Goal: Task Accomplishment & Management: Use online tool/utility

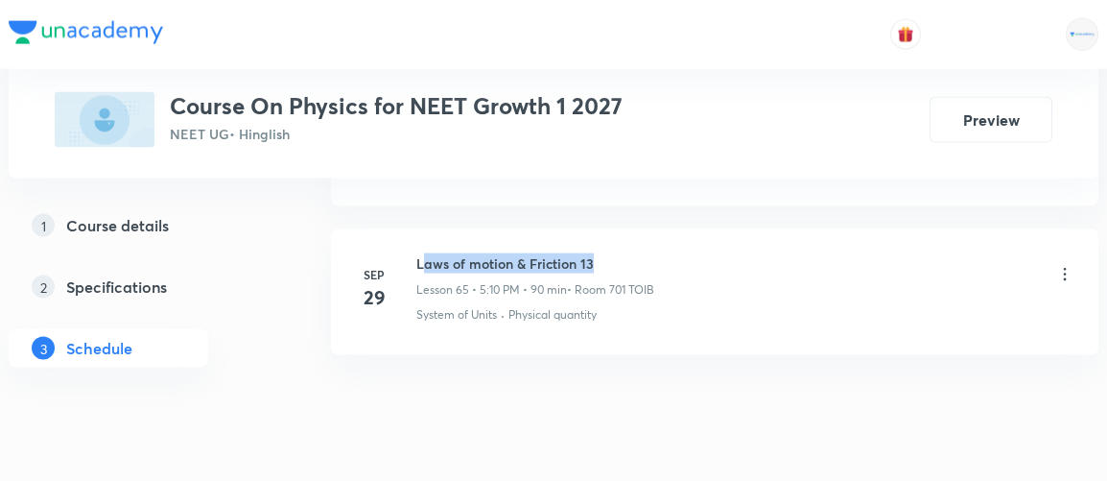
drag, startPoint x: 419, startPoint y: 208, endPoint x: 595, endPoint y: 204, distance: 175.6
click at [595, 253] on h6 "Laws of motion & Friction 13" at bounding box center [535, 263] width 238 height 20
copy h6 "aws of motion & Friction 13"
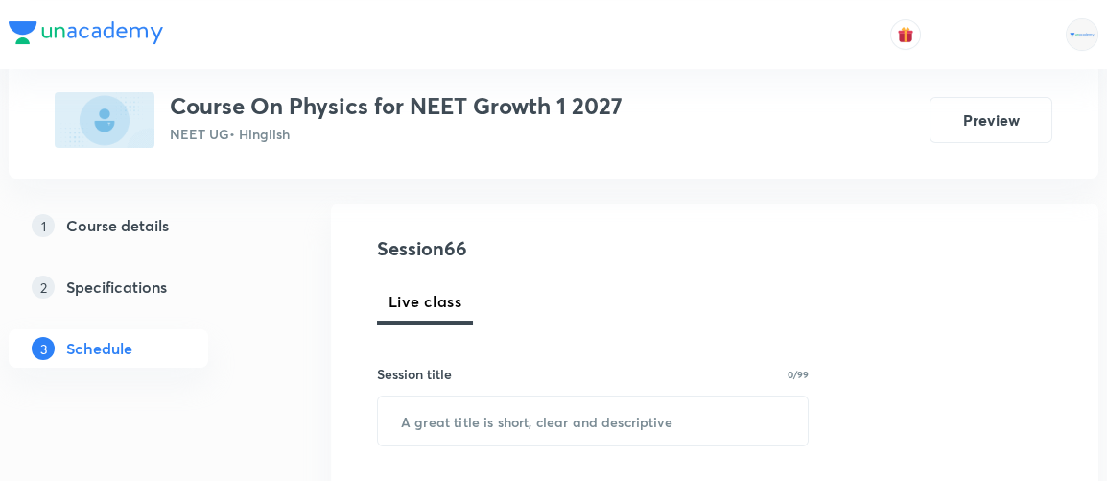
scroll to position [182, 0]
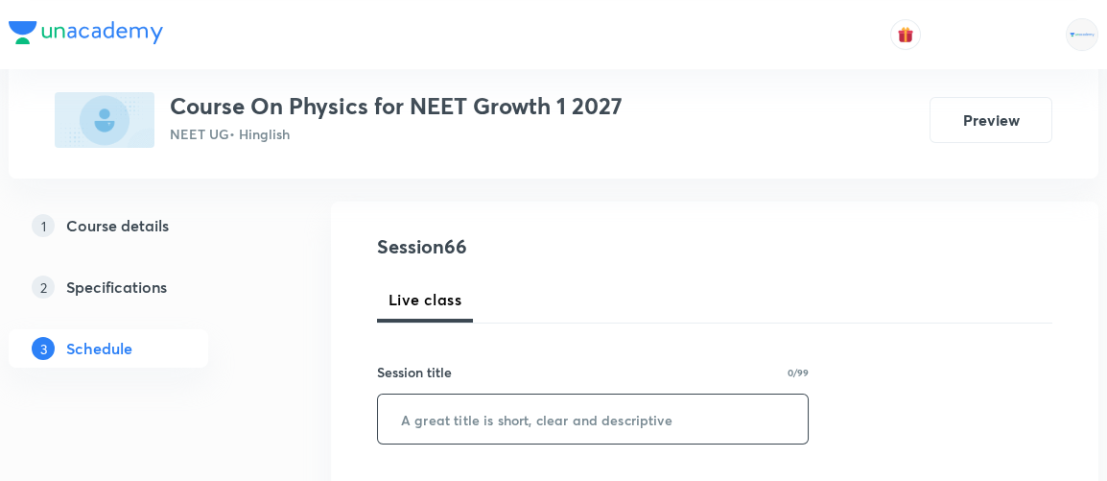
click at [479, 415] on input "text" at bounding box center [593, 418] width 430 height 49
paste input "aws of motion & Friction 13"
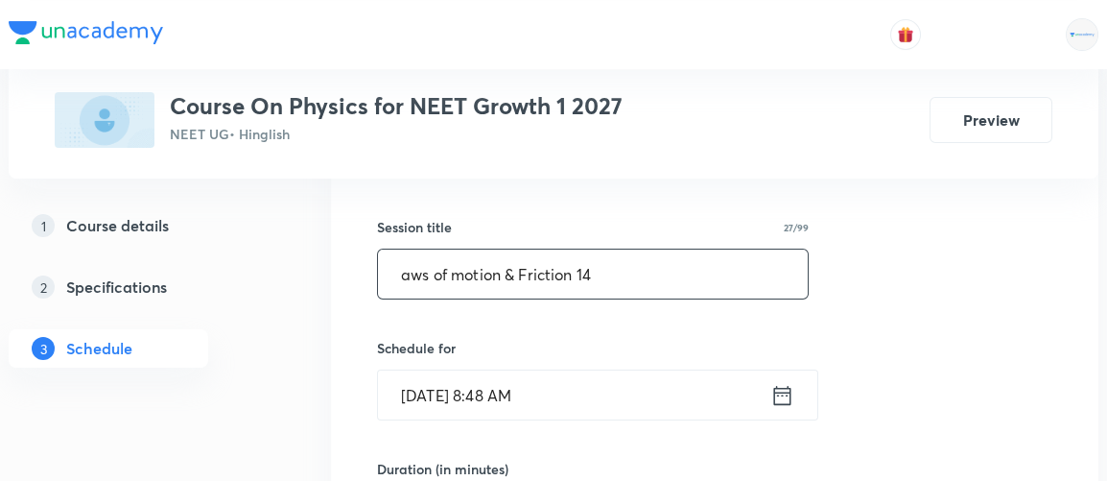
scroll to position [367, 0]
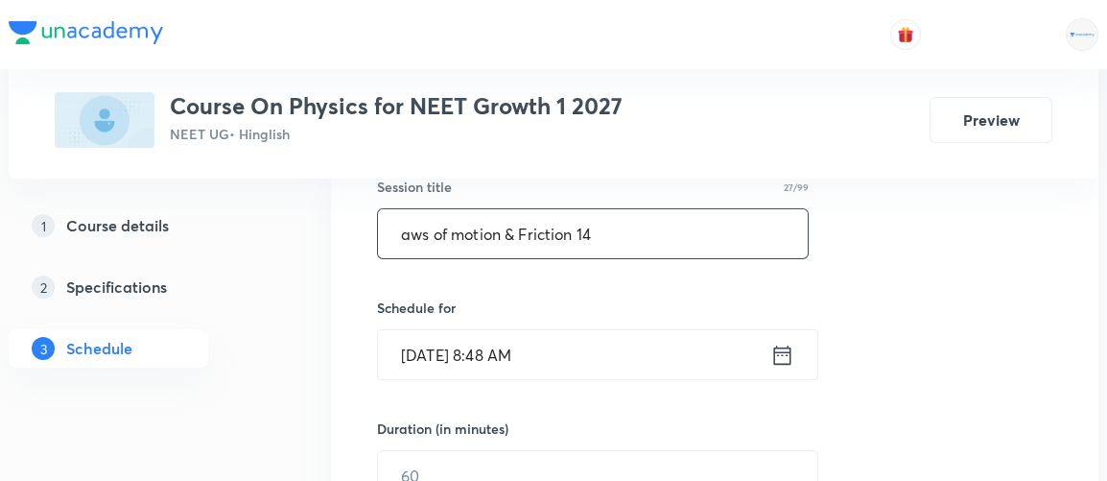
type input "aws of motion & Friction 14"
click at [781, 353] on icon at bounding box center [782, 355] width 24 height 27
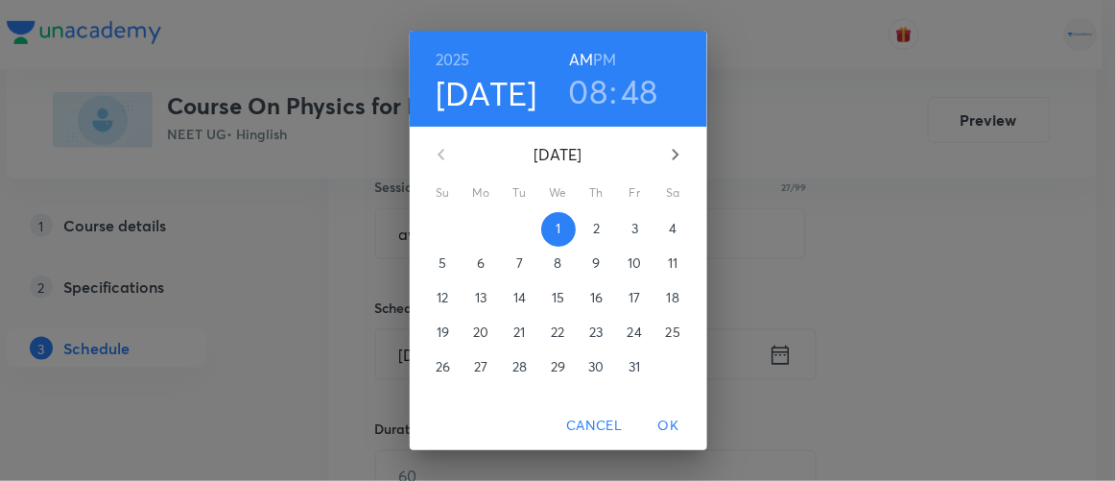
click at [579, 98] on h3 "08" at bounding box center [588, 91] width 39 height 40
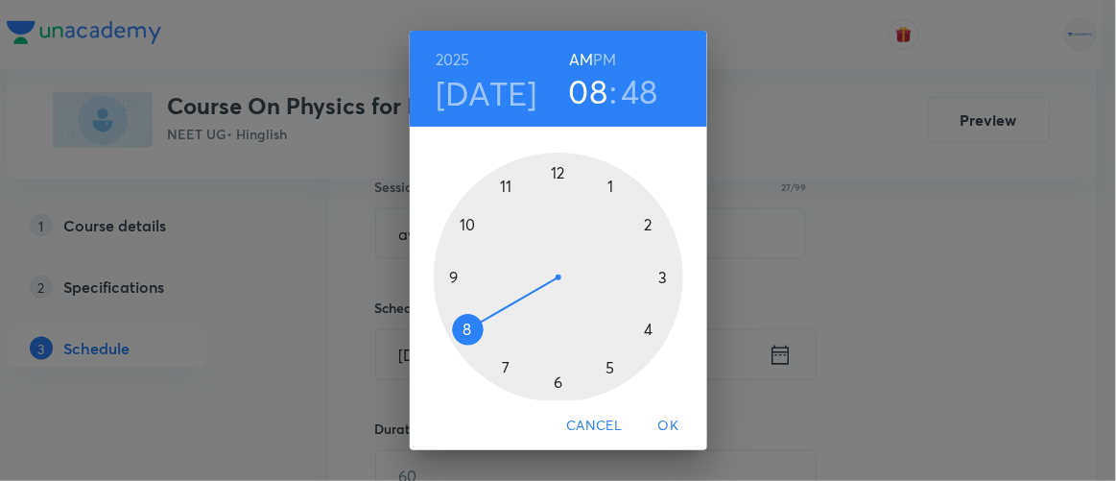
click at [499, 187] on div at bounding box center [558, 277] width 249 height 249
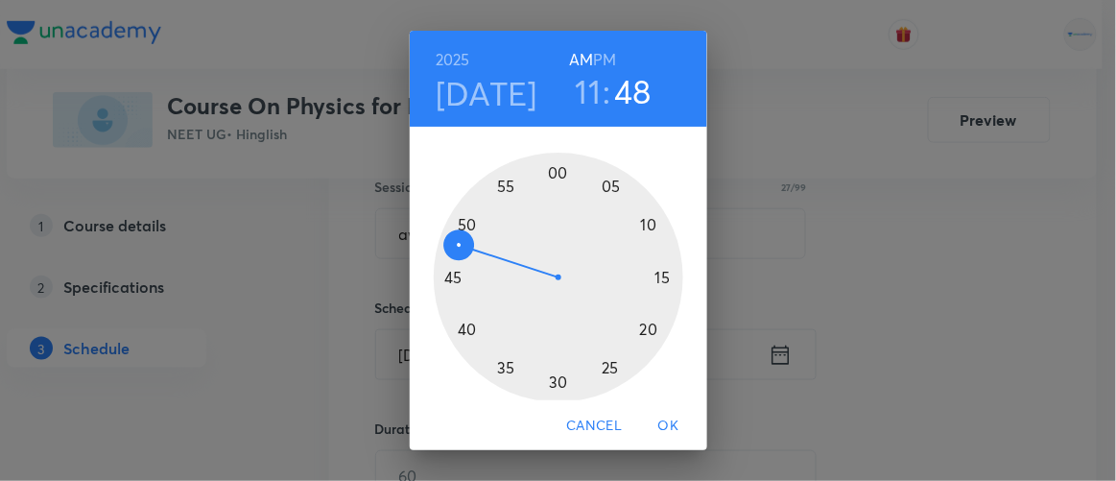
click at [549, 384] on div at bounding box center [558, 277] width 249 height 249
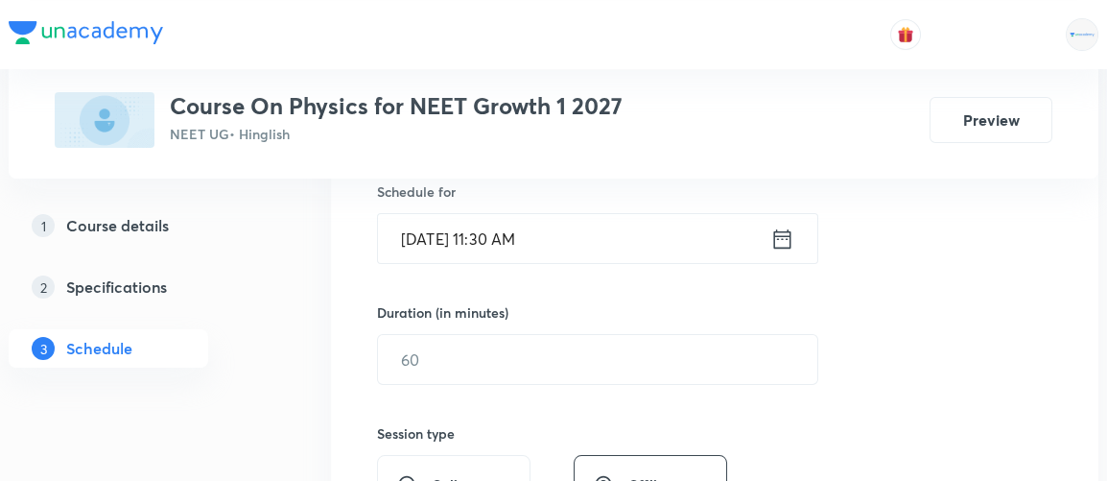
scroll to position [491, 0]
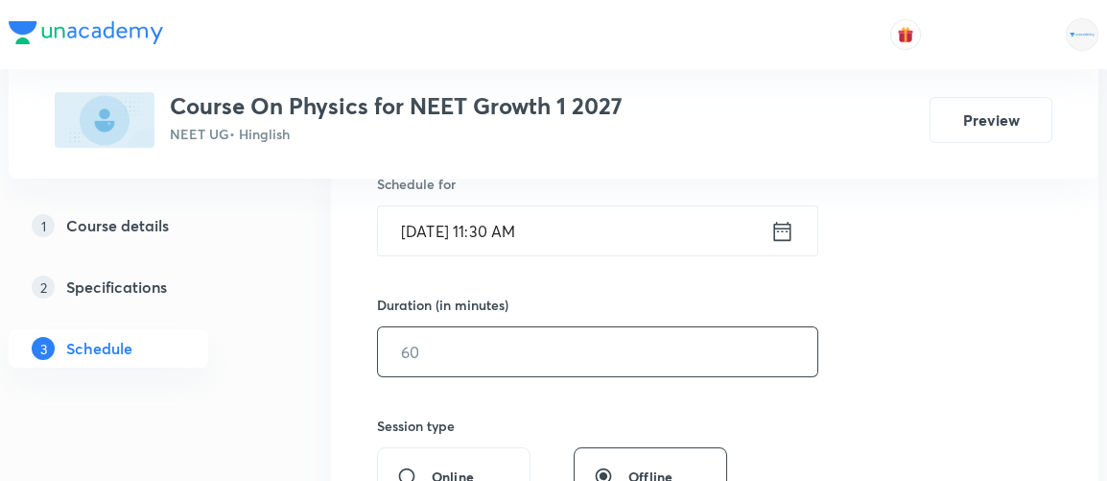
click at [431, 352] on input "text" at bounding box center [597, 351] width 439 height 49
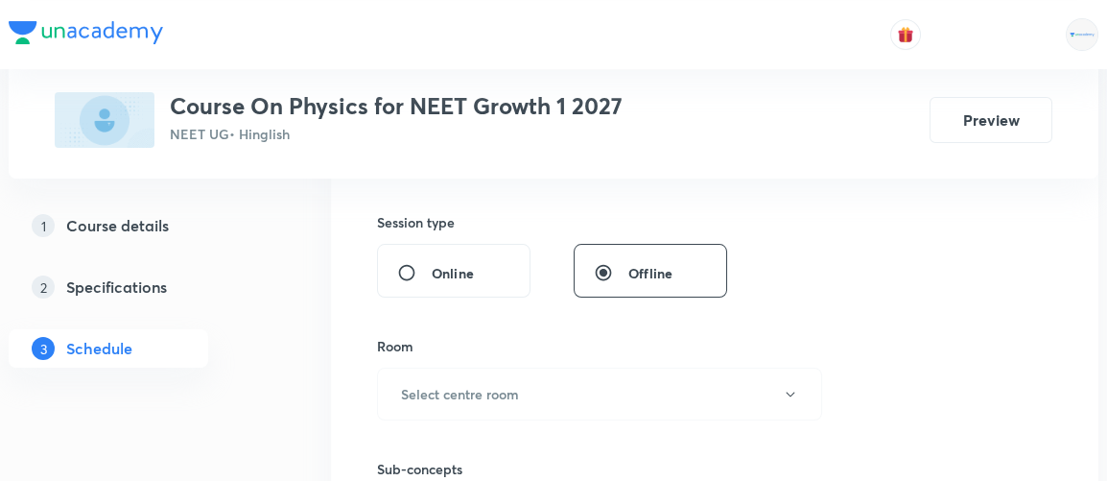
scroll to position [711, 0]
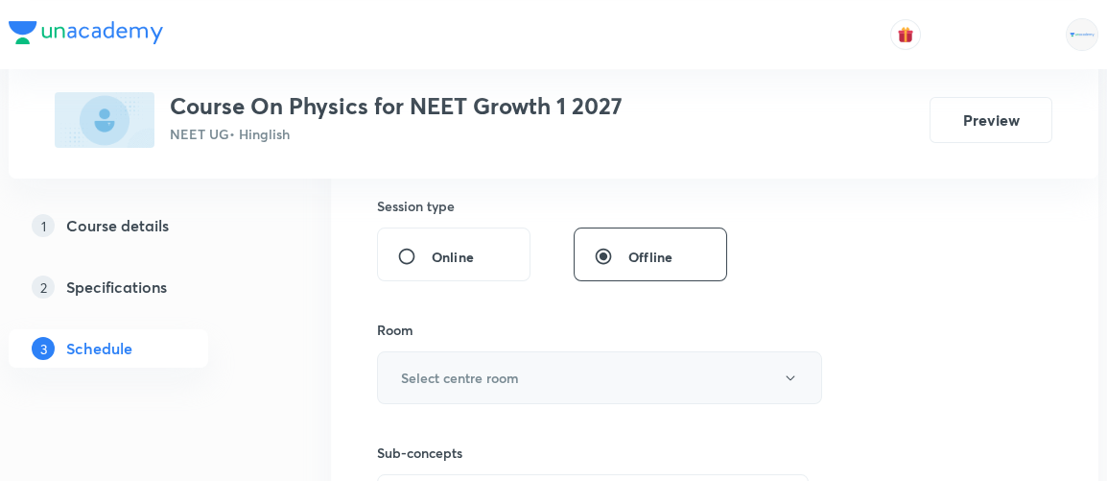
type input "120"
click at [429, 375] on h6 "Select centre room" at bounding box center [460, 377] width 118 height 20
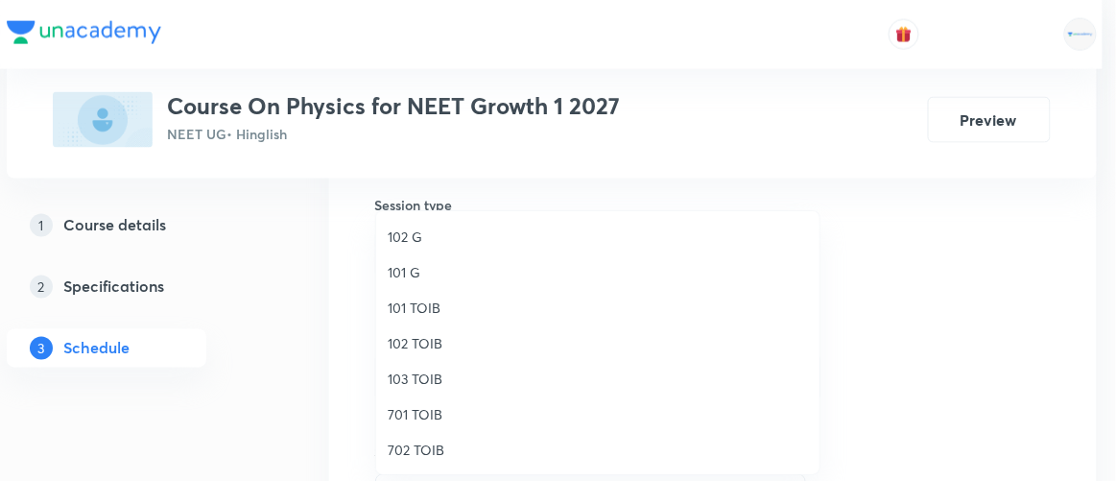
click at [418, 345] on span "102 TOIB" at bounding box center [598, 343] width 420 height 20
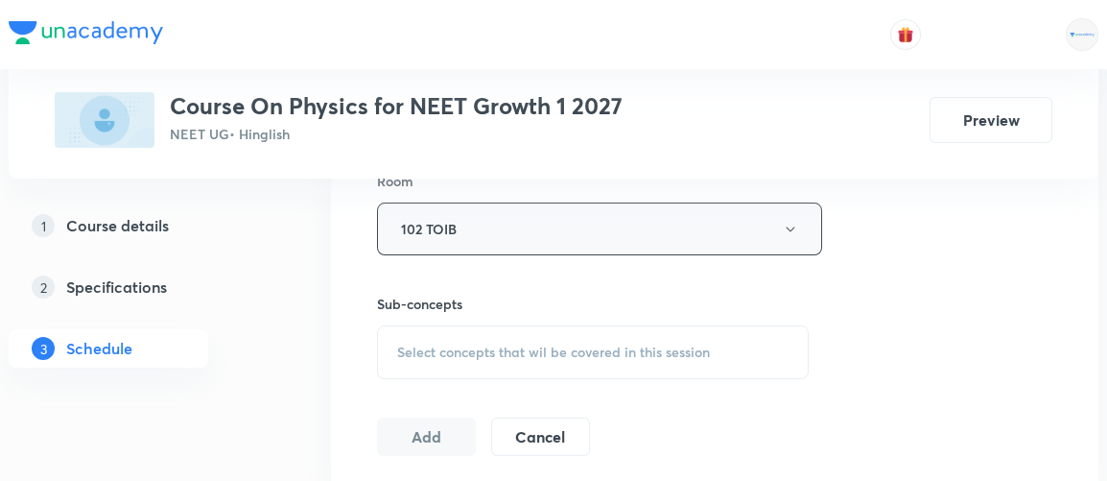
scroll to position [861, 0]
click at [555, 345] on span "Select concepts that wil be covered in this session" at bounding box center [553, 350] width 313 height 15
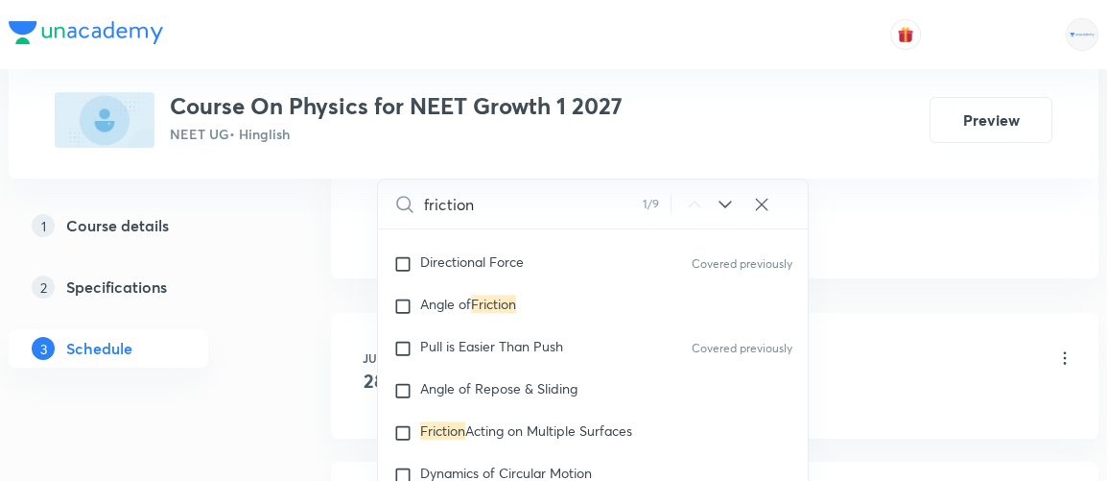
scroll to position [4564, 0]
type input "friction"
click at [487, 420] on span "Acting on Multiple Surfaces" at bounding box center [548, 429] width 167 height 18
checkbox input "true"
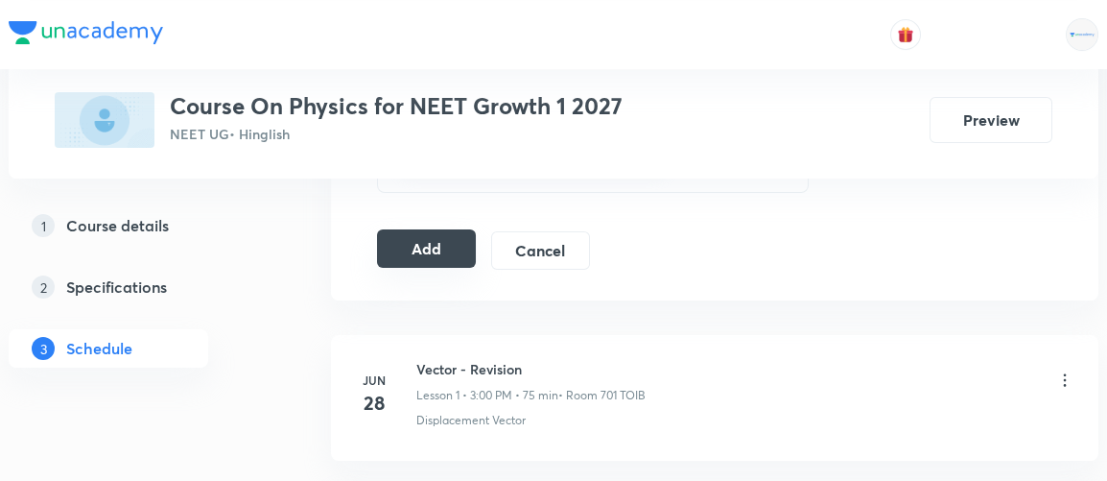
click at [432, 240] on button "Add" at bounding box center [426, 248] width 99 height 38
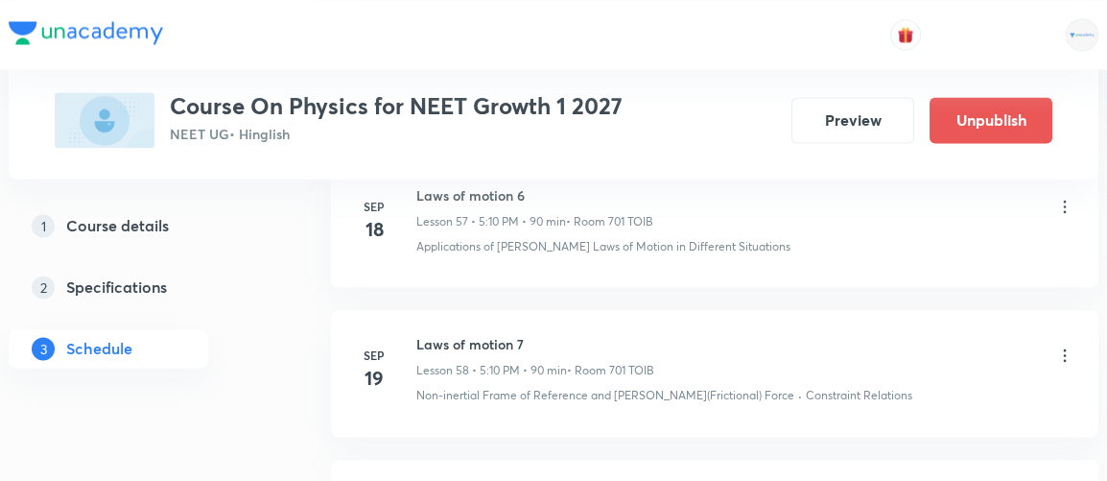
scroll to position [9949, 0]
